Goal: Transaction & Acquisition: Subscribe to service/newsletter

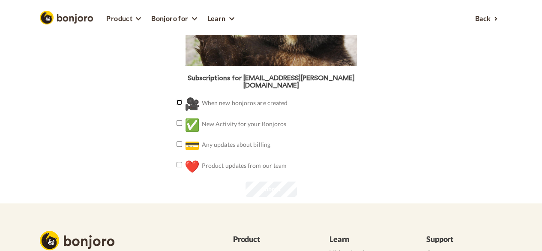
scroll to position [86, 0]
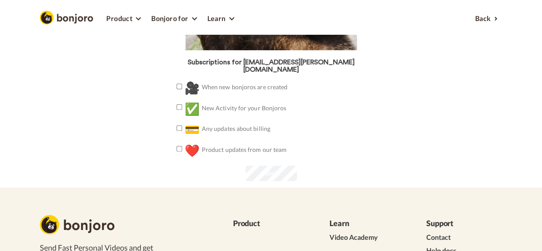
scroll to position [128, 0]
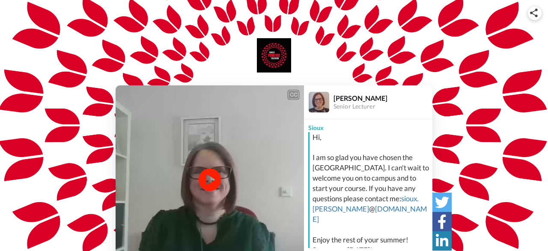
click at [214, 181] on icon at bounding box center [210, 179] width 23 height 23
